Goal: Transaction & Acquisition: Book appointment/travel/reservation

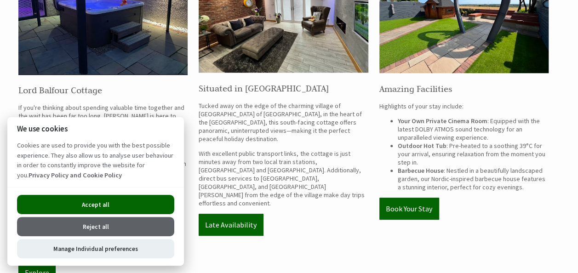
scroll to position [367, 0]
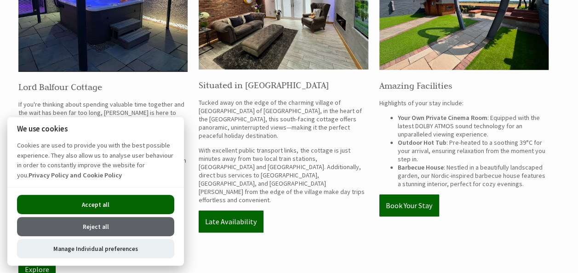
click at [297, 210] on p "Late Availability" at bounding box center [282, 221] width 169 height 22
click at [121, 198] on button "Accept all" at bounding box center [95, 204] width 157 height 19
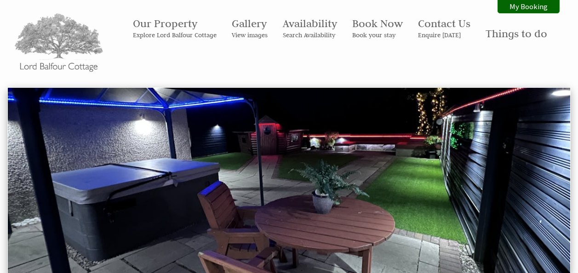
scroll to position [368, 0]
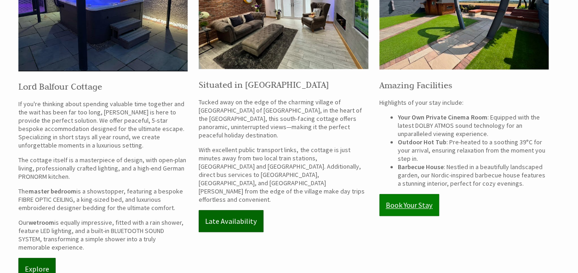
drag, startPoint x: 0, startPoint y: 0, endPoint x: 408, endPoint y: 203, distance: 455.5
click at [408, 203] on link "Book Your Stay" at bounding box center [409, 205] width 60 height 22
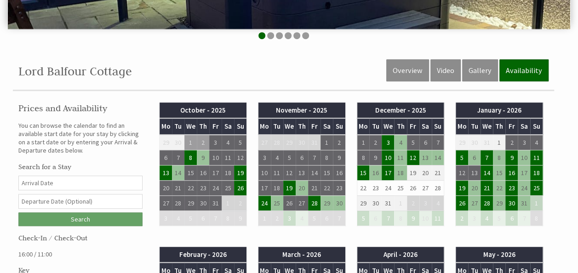
scroll to position [253, 0]
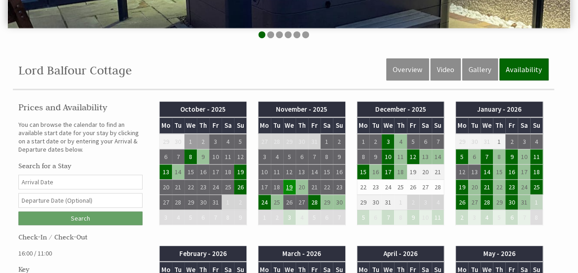
click at [287, 187] on td "19" at bounding box center [289, 186] width 12 height 15
